Goal: Task Accomplishment & Management: Manage account settings

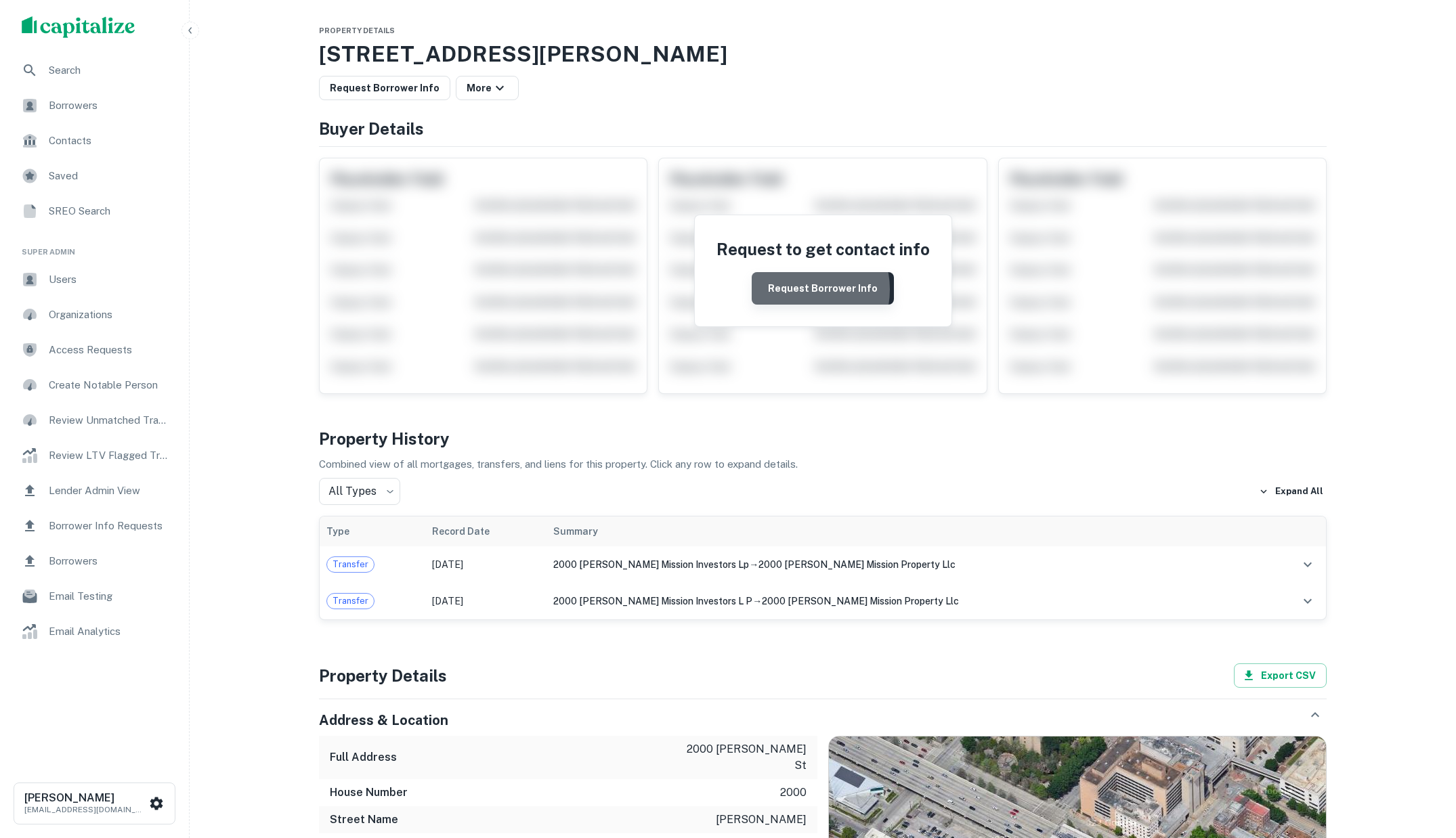
click at [796, 290] on button "Request Borrower Info" at bounding box center [822, 288] width 142 height 33
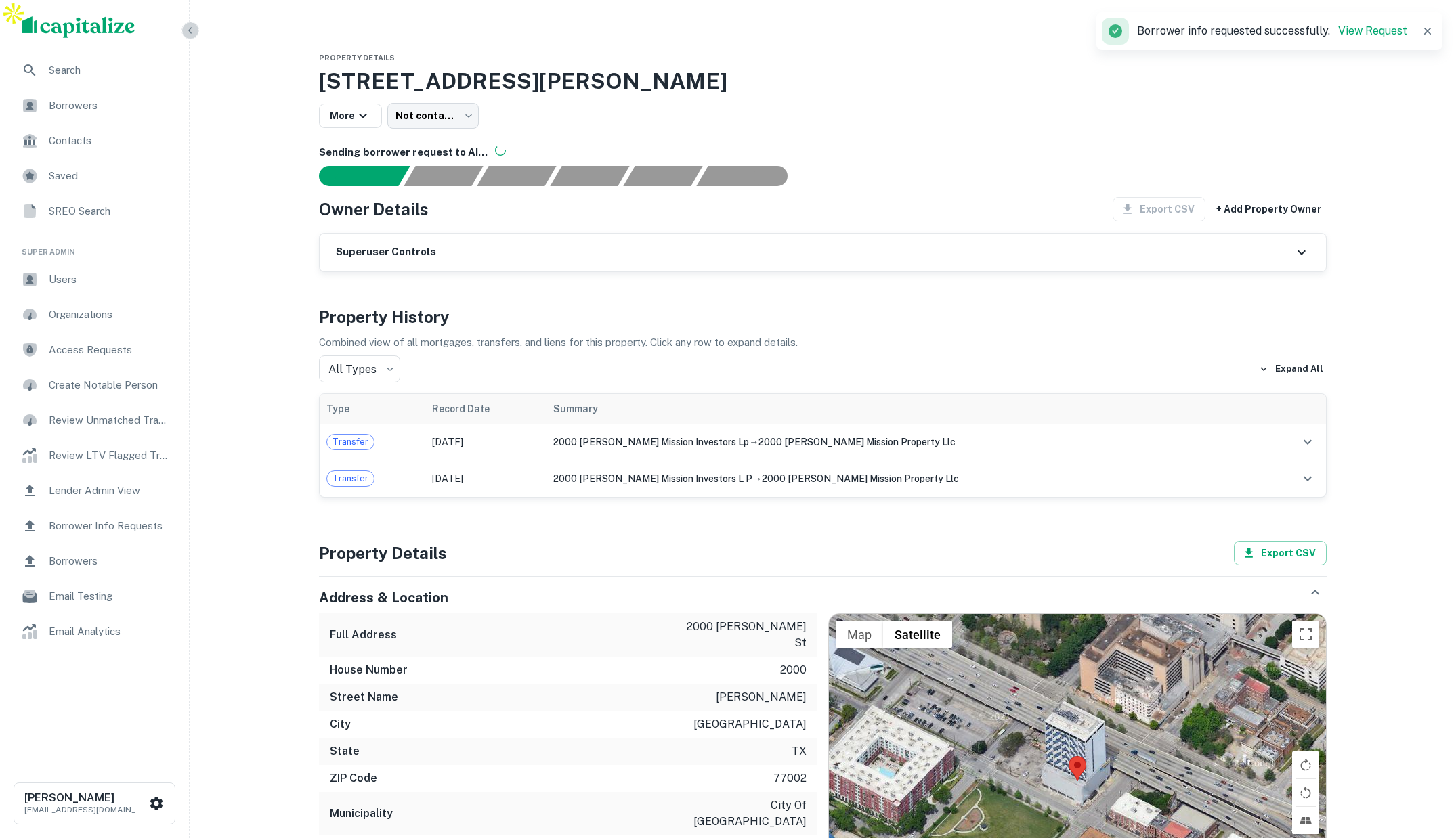
click at [191, 33] on icon "button" at bounding box center [190, 30] width 3 height 6
